Goal: Complete application form

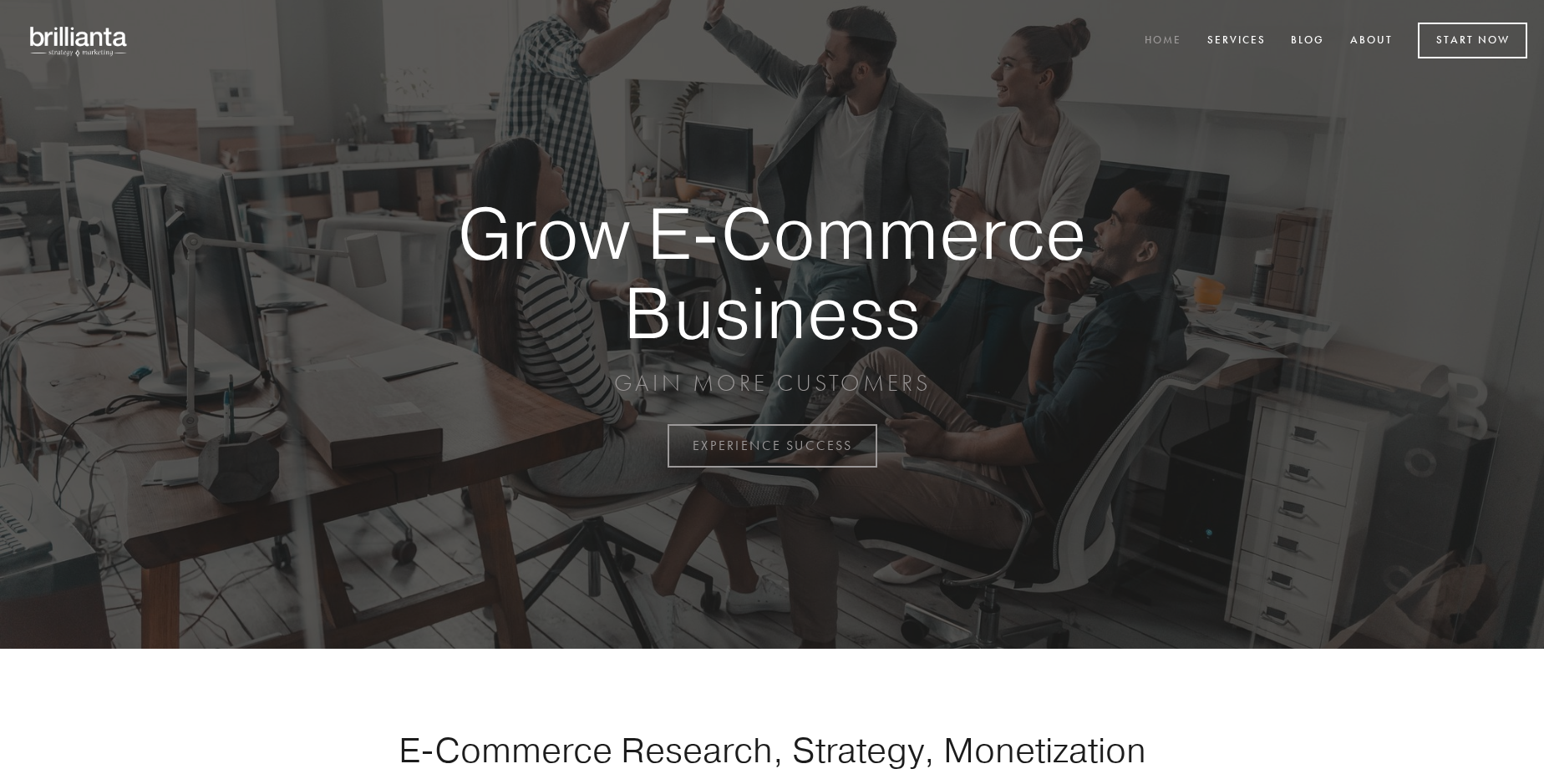
scroll to position [4378, 0]
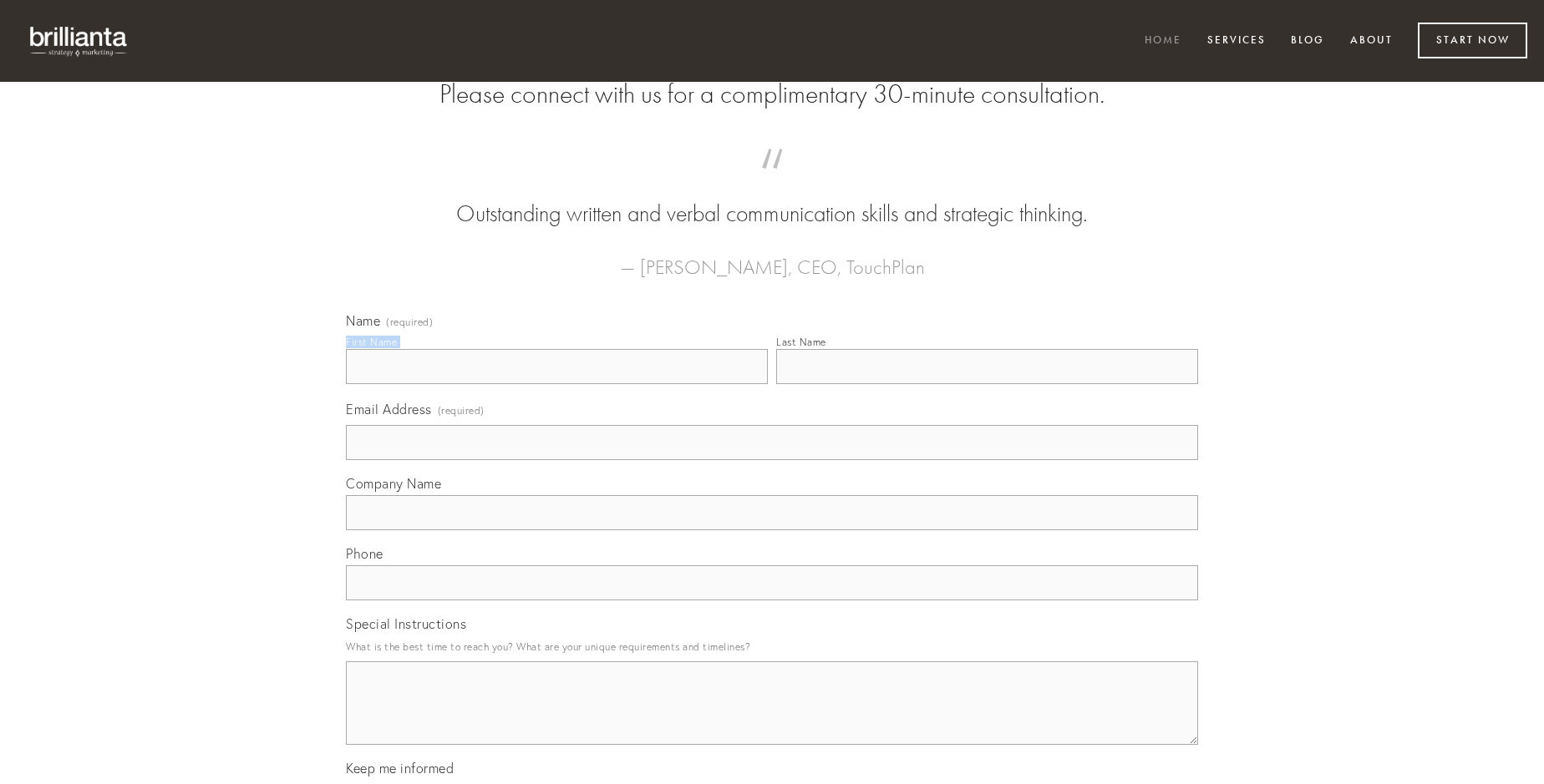
type input "[PERSON_NAME]"
click at [987, 384] on input "Last Name" at bounding box center [987, 367] width 421 height 35
type input "[PERSON_NAME]"
click at [772, 460] on input "Email Address (required)" at bounding box center [772, 443] width 852 height 35
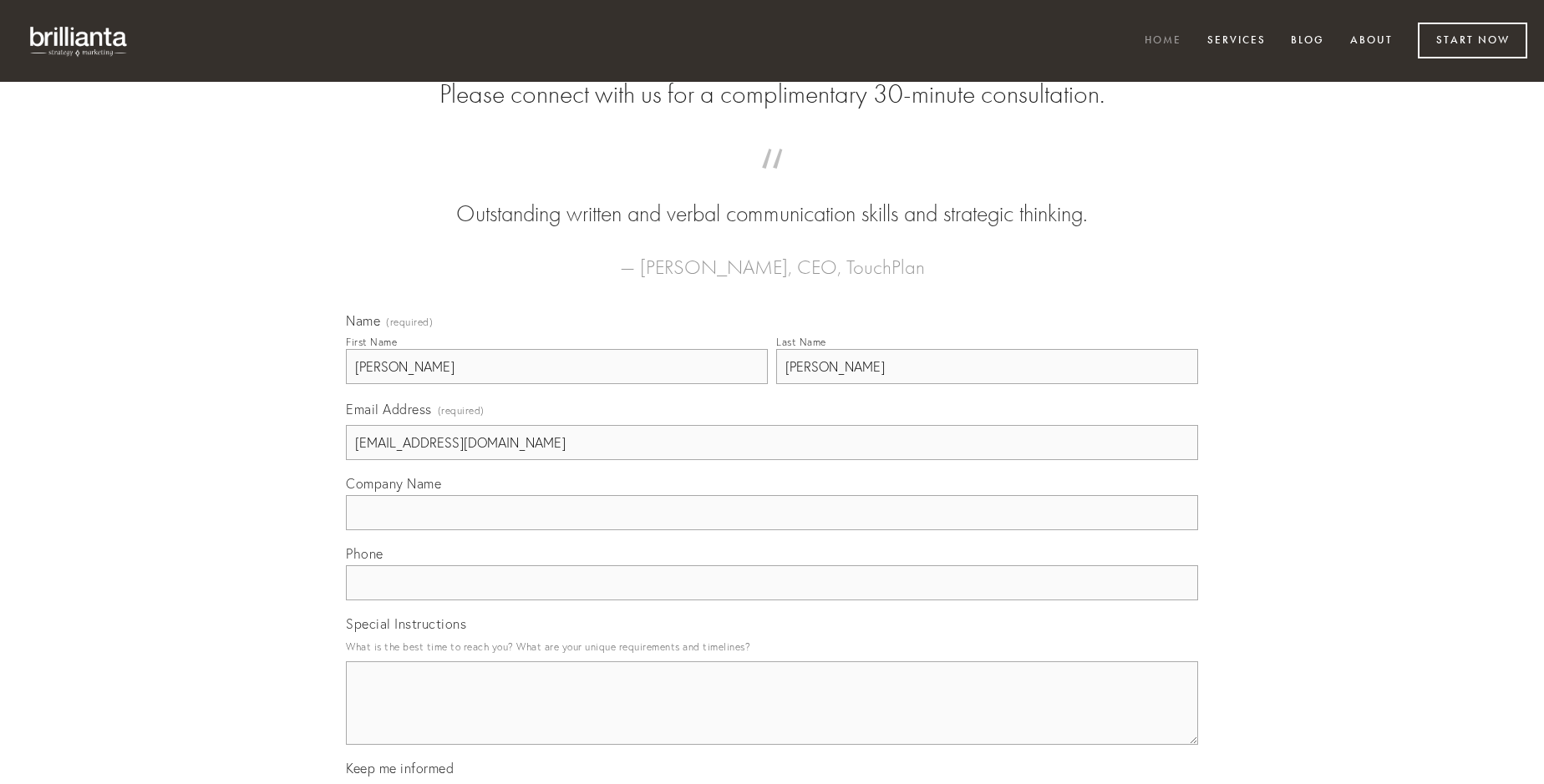
type input "[EMAIL_ADDRESS][DOMAIN_NAME]"
click at [772, 531] on input "Company Name" at bounding box center [772, 513] width 852 height 35
type input "quia"
click at [772, 600] on input "text" at bounding box center [772, 583] width 852 height 35
click at [772, 719] on textarea "Special Instructions" at bounding box center [772, 703] width 852 height 83
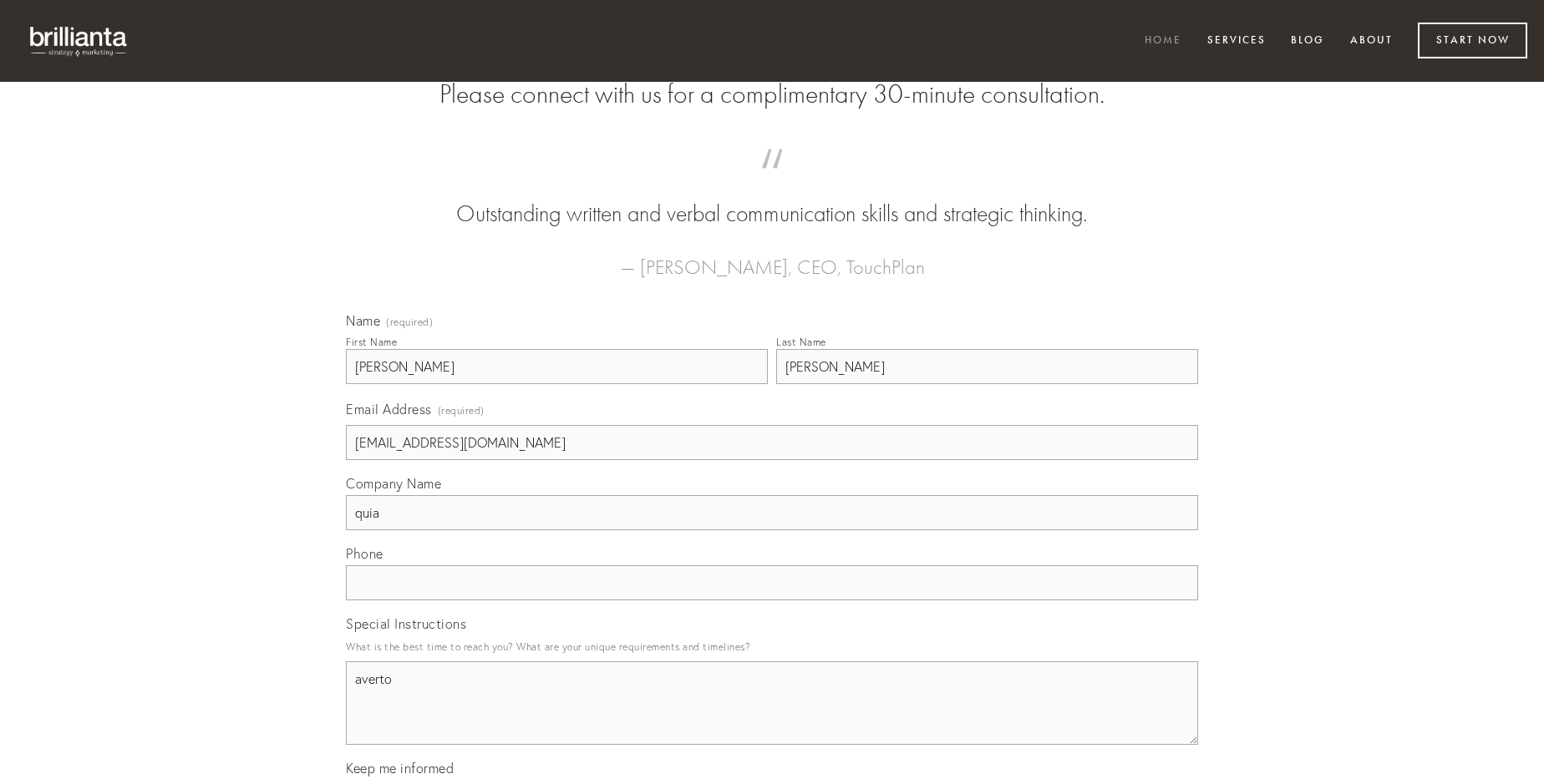
type textarea "averto"
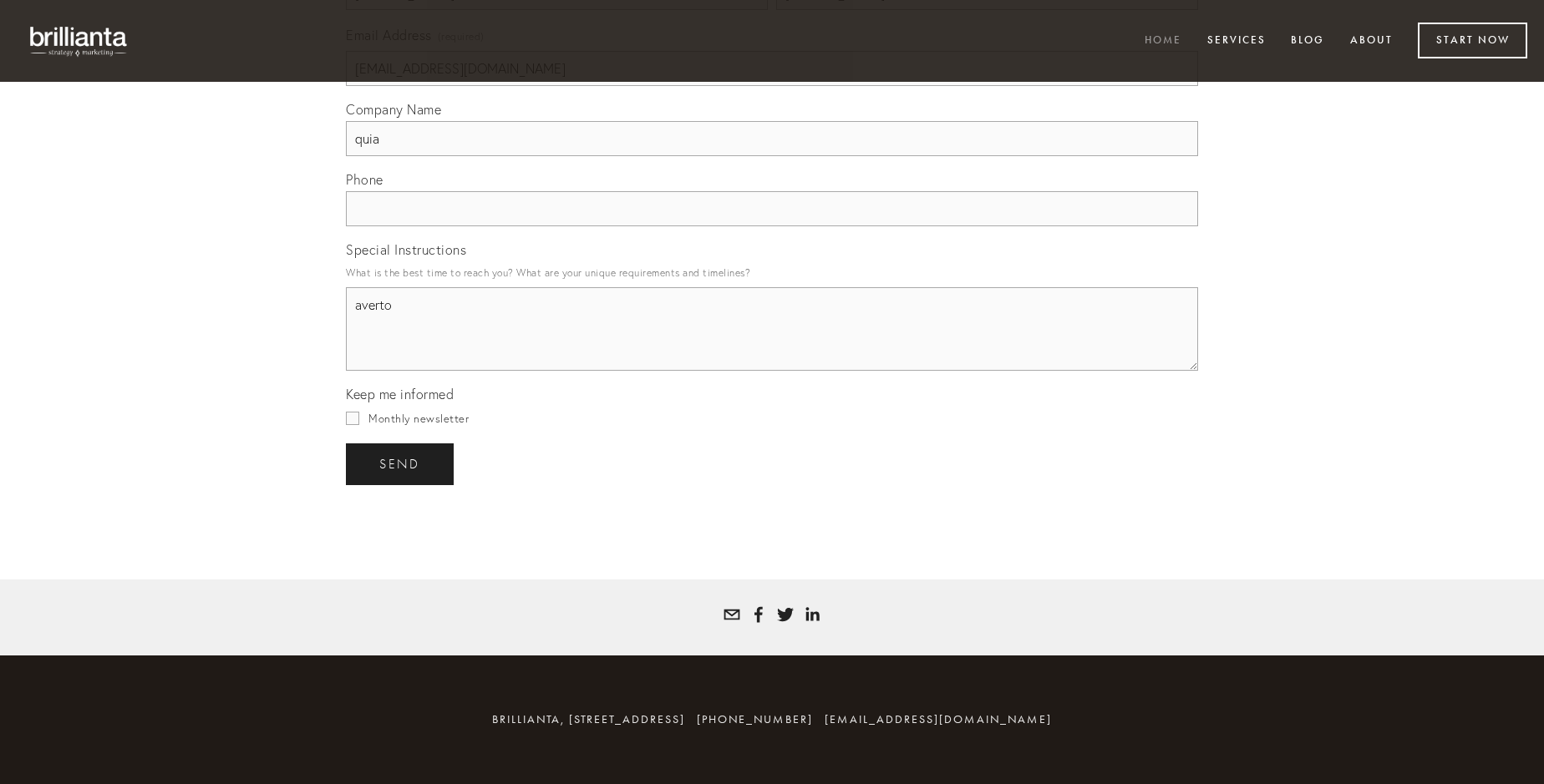
click at [401, 463] on span "send" at bounding box center [400, 463] width 41 height 15
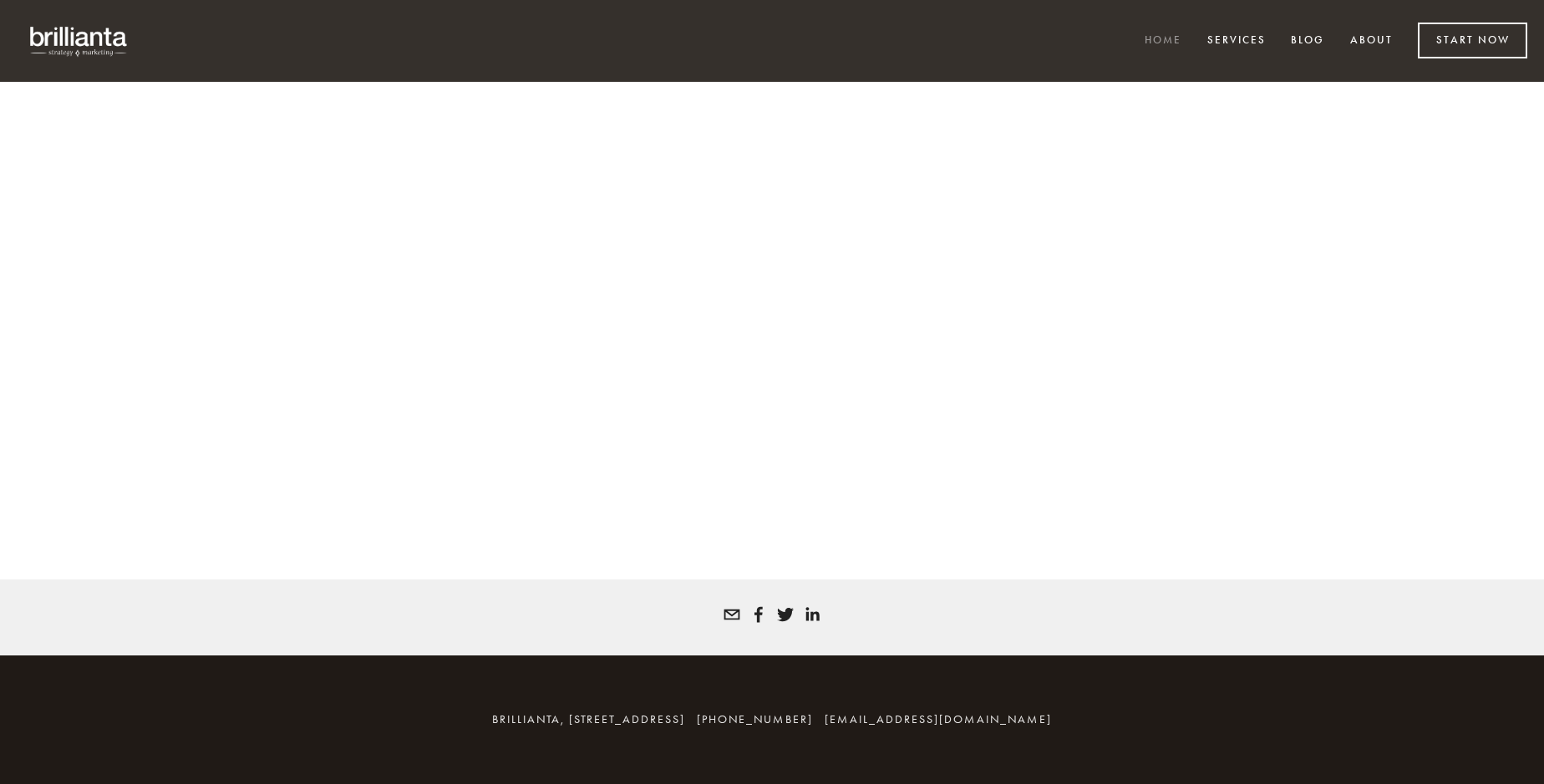
scroll to position [4356, 0]
